Goal: Transaction & Acquisition: Purchase product/service

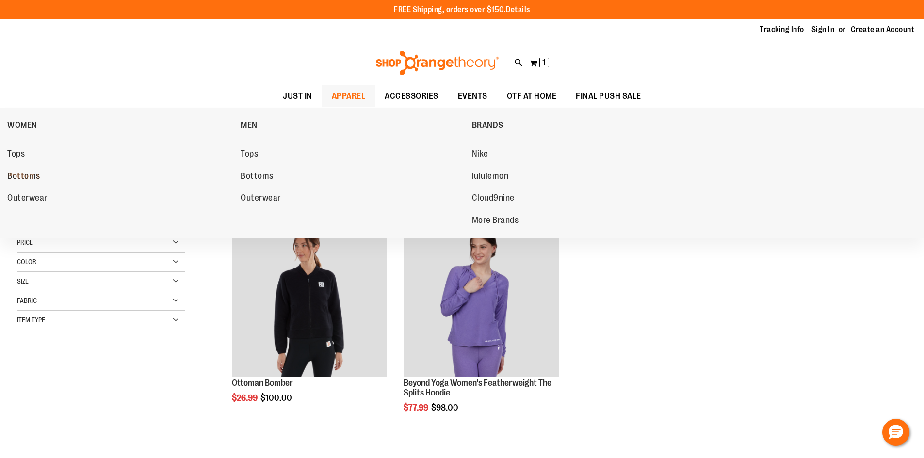
click at [30, 178] on span "Bottoms" at bounding box center [23, 177] width 33 height 12
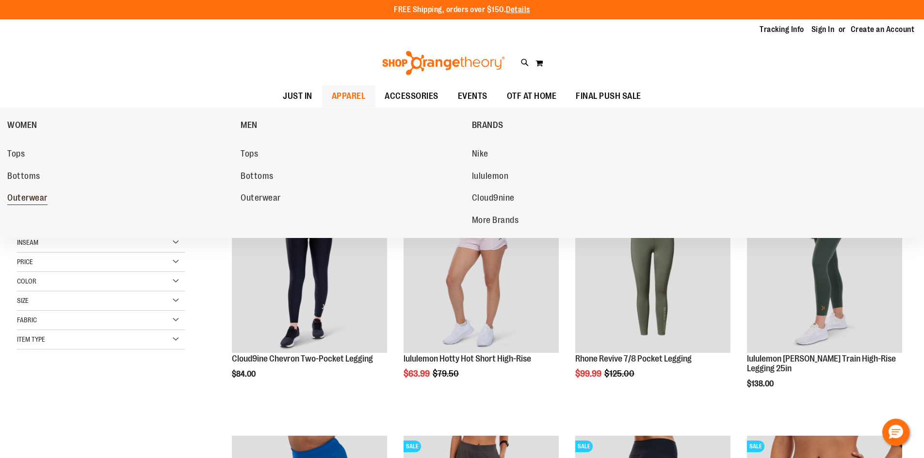
click at [20, 194] on span "Outerwear" at bounding box center [27, 199] width 40 height 12
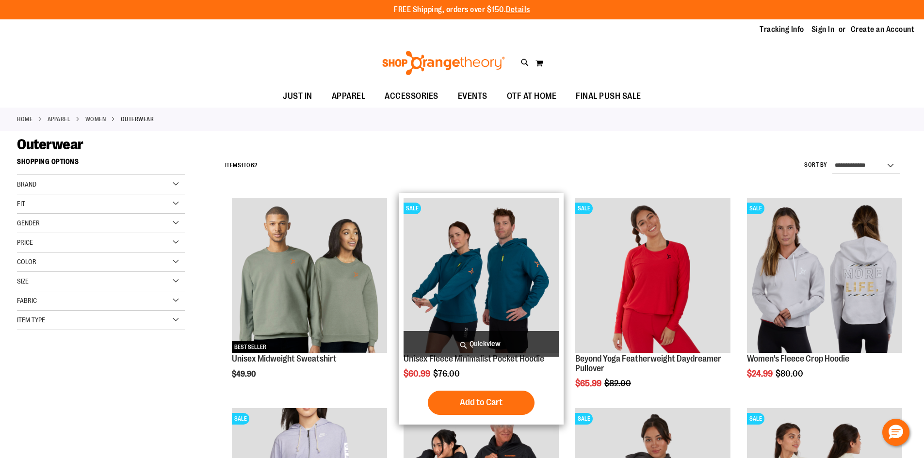
click at [443, 252] on img "product" at bounding box center [481, 275] width 155 height 155
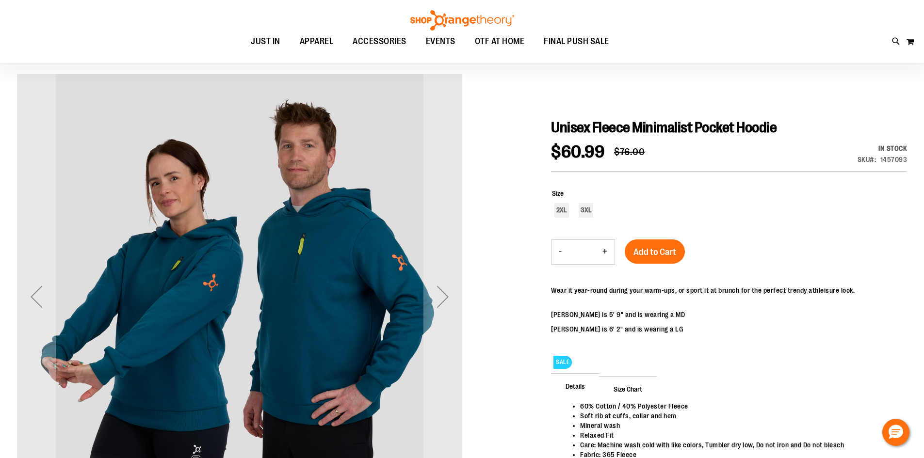
scroll to position [48, 0]
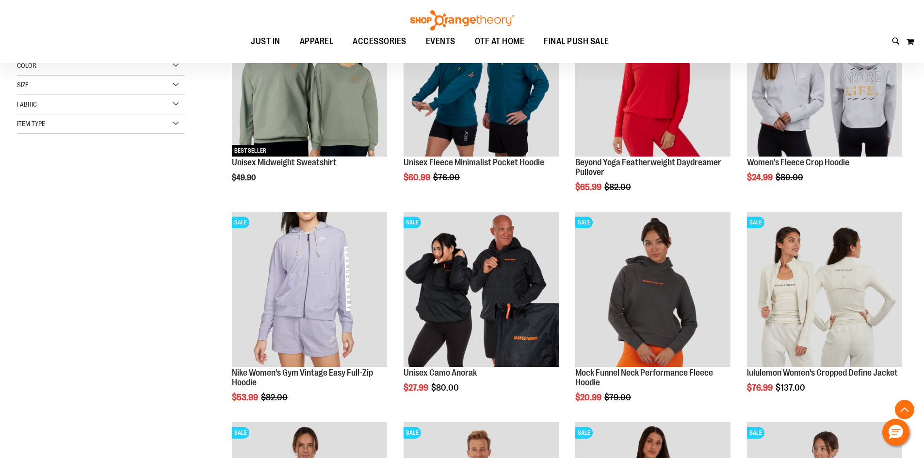
scroll to position [291, 0]
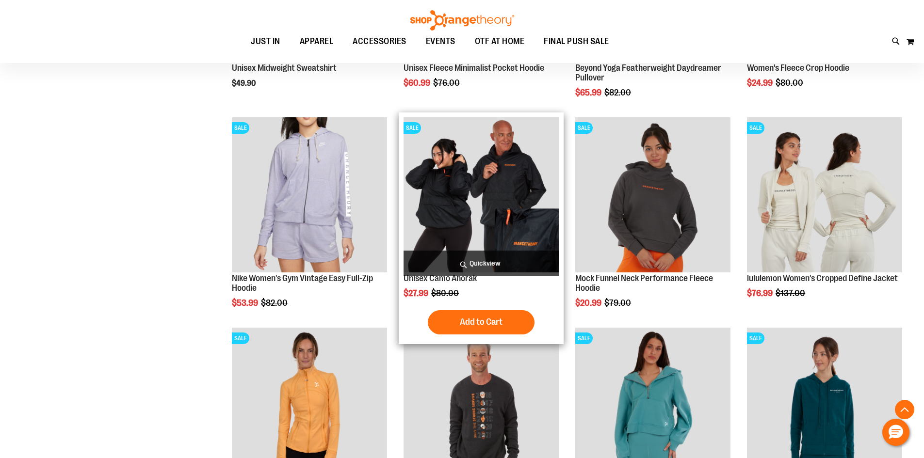
click at [504, 185] on img "product" at bounding box center [481, 194] width 155 height 155
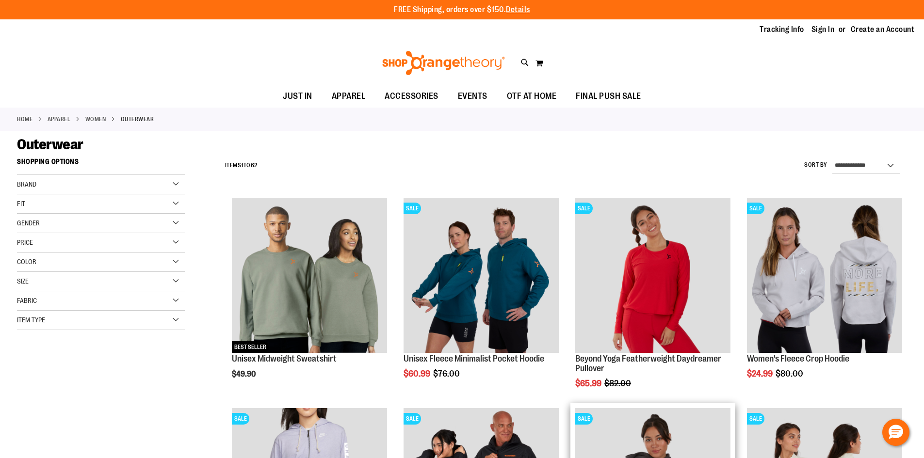
scroll to position [276, 0]
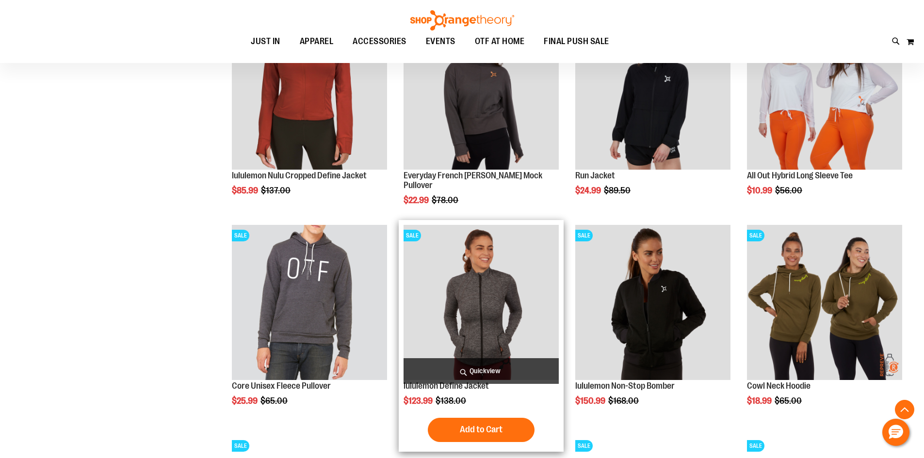
scroll to position [906, 0]
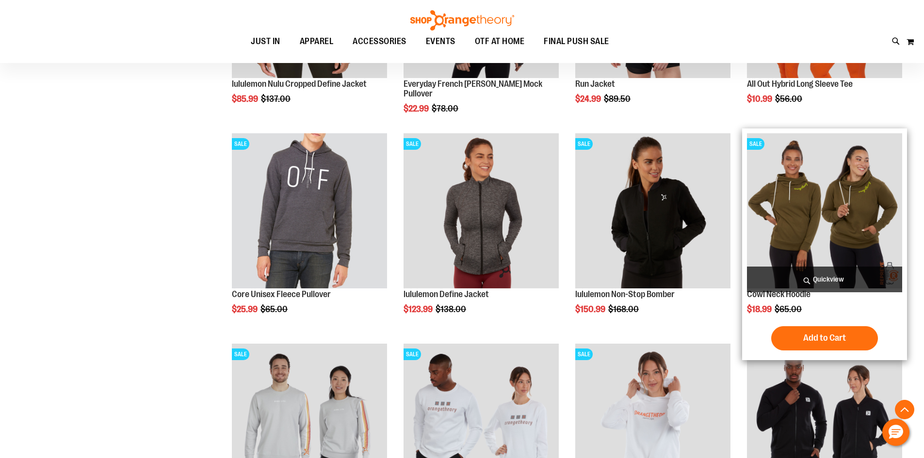
click at [816, 227] on img "product" at bounding box center [824, 210] width 155 height 155
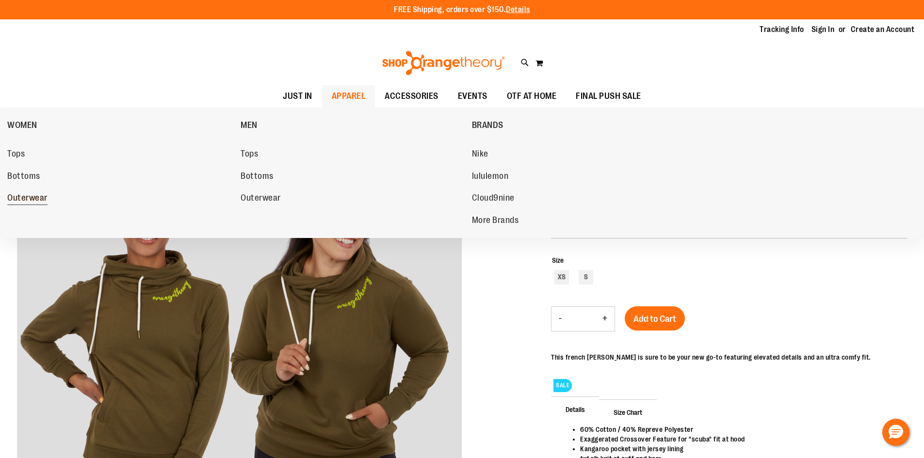
click at [32, 201] on span "Outerwear" at bounding box center [27, 199] width 40 height 12
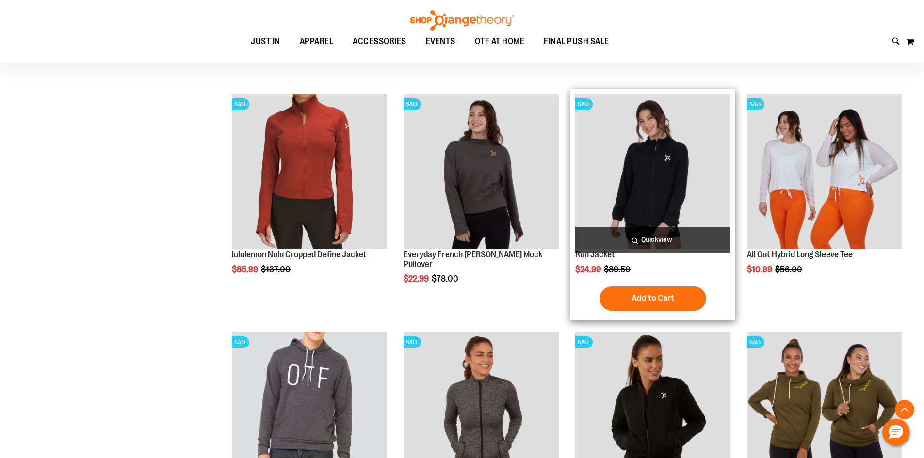
scroll to position [848, 0]
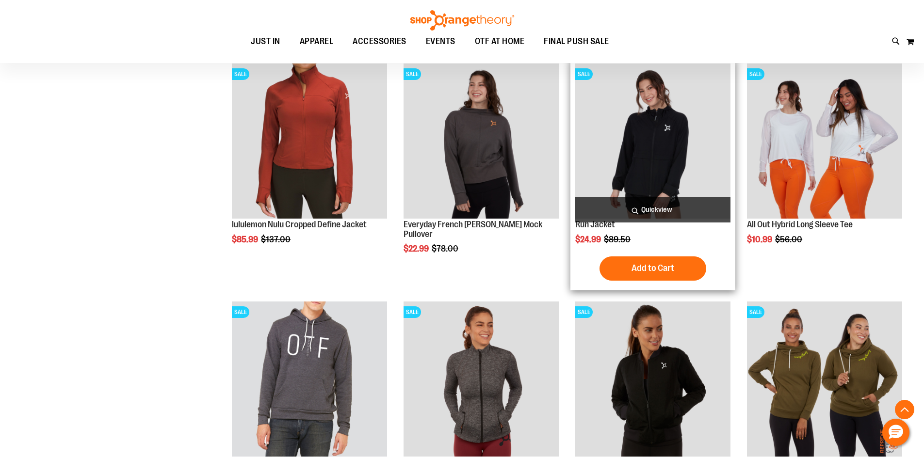
click at [626, 167] on img "product" at bounding box center [652, 141] width 155 height 155
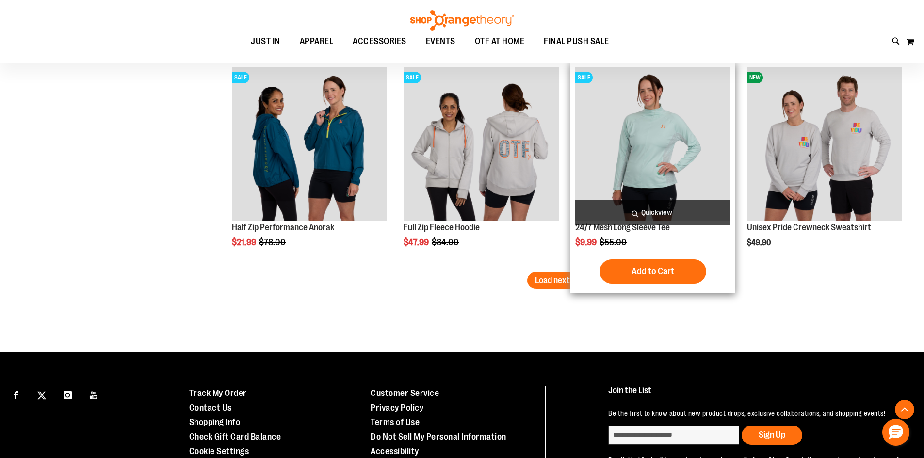
scroll to position [1745, 0]
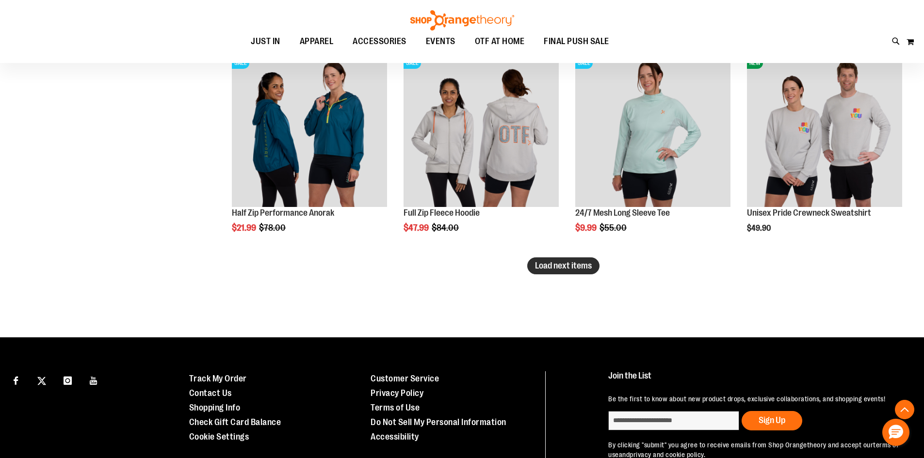
click at [552, 267] on span "Load next items" at bounding box center [563, 266] width 57 height 10
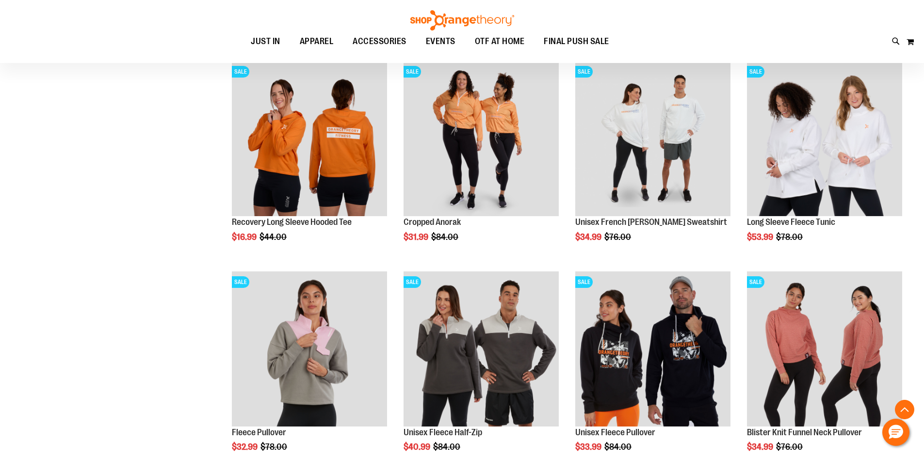
scroll to position [2036, 0]
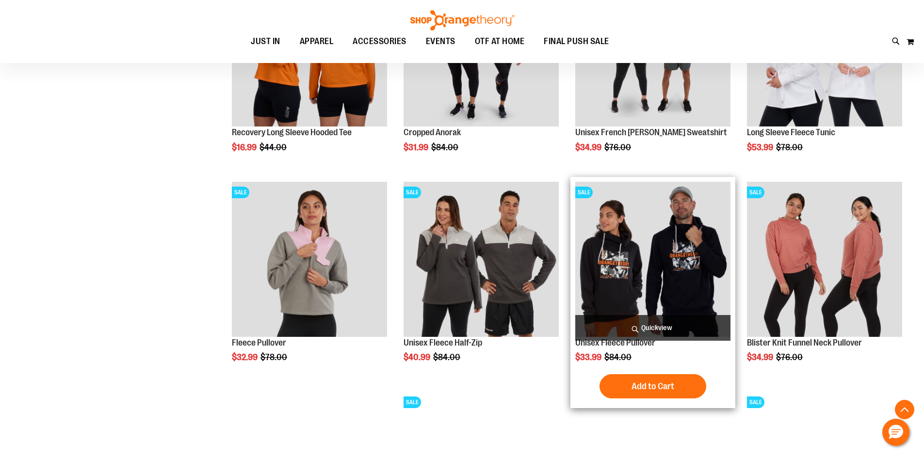
click at [608, 311] on img "product" at bounding box center [652, 259] width 155 height 155
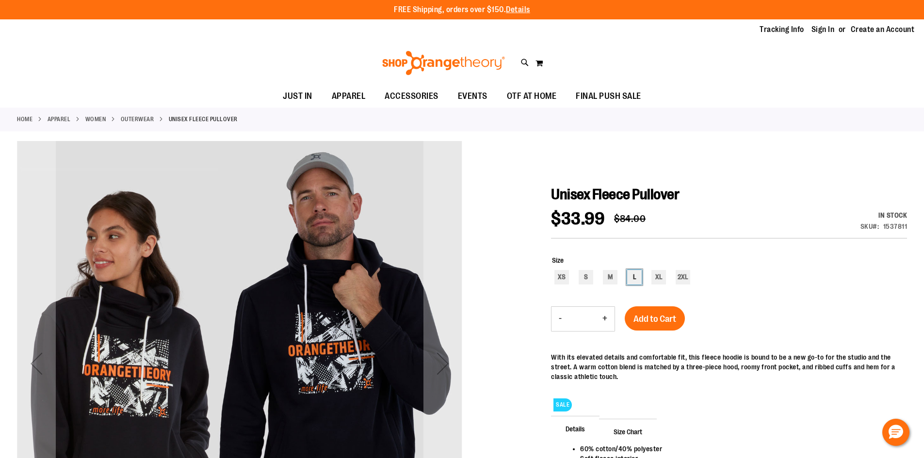
click at [629, 276] on div "L" at bounding box center [634, 277] width 15 height 15
type input "***"
click at [665, 322] on span "Add to Cart" at bounding box center [654, 319] width 43 height 11
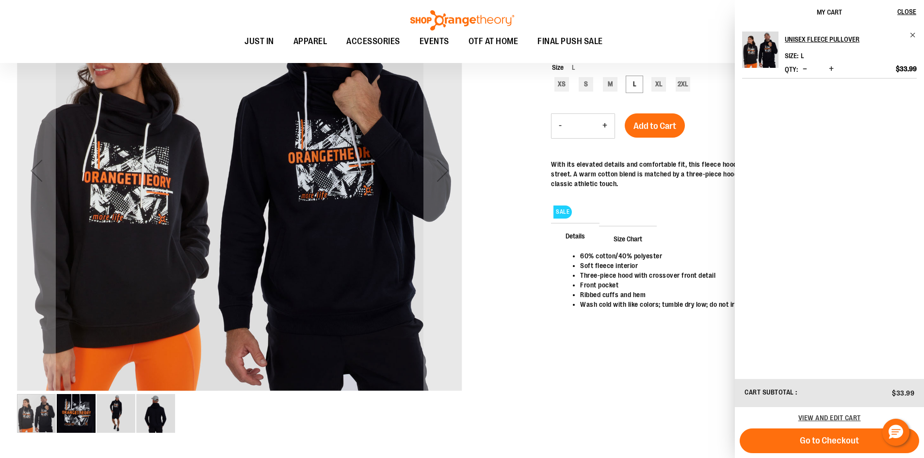
scroll to position [194, 0]
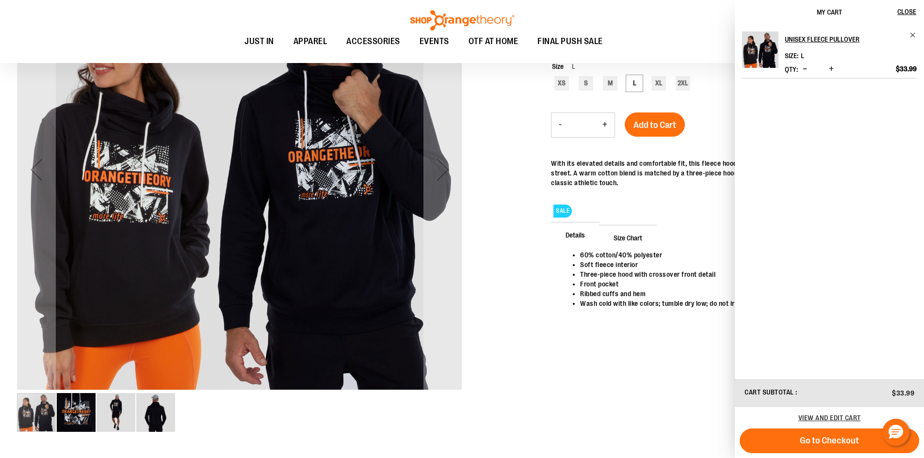
click at [679, 398] on div at bounding box center [462, 196] width 890 height 498
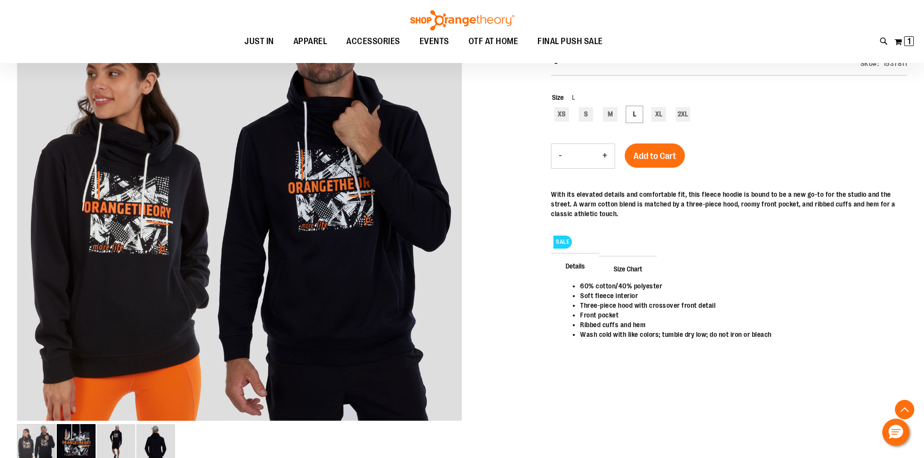
scroll to position [145, 0]
